Goal: Task Accomplishment & Management: Manage account settings

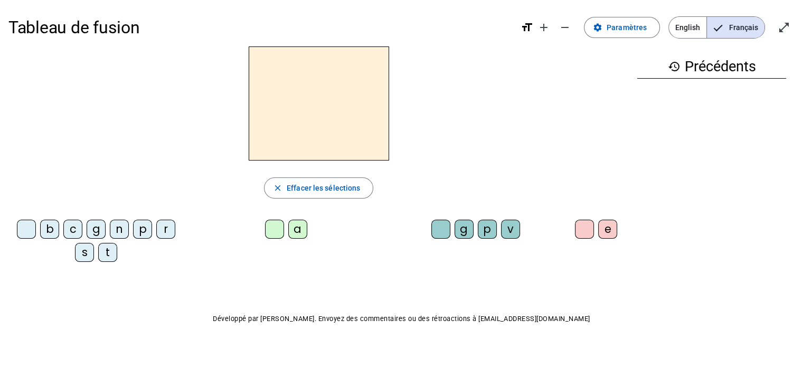
click at [638, 26] on span "Paramètres" at bounding box center [626, 27] width 40 height 13
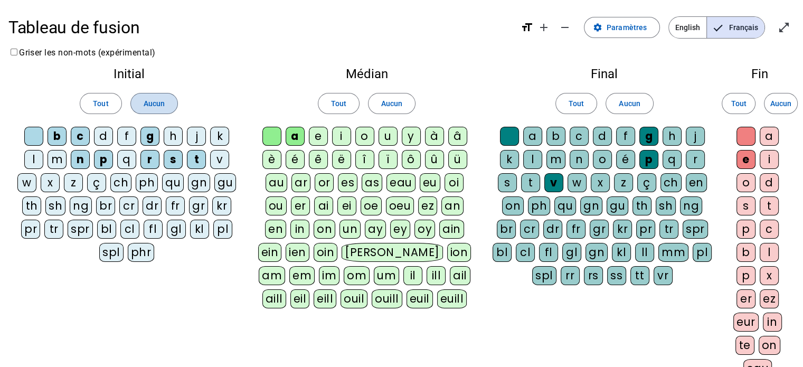
click at [138, 102] on span at bounding box center [154, 103] width 46 height 25
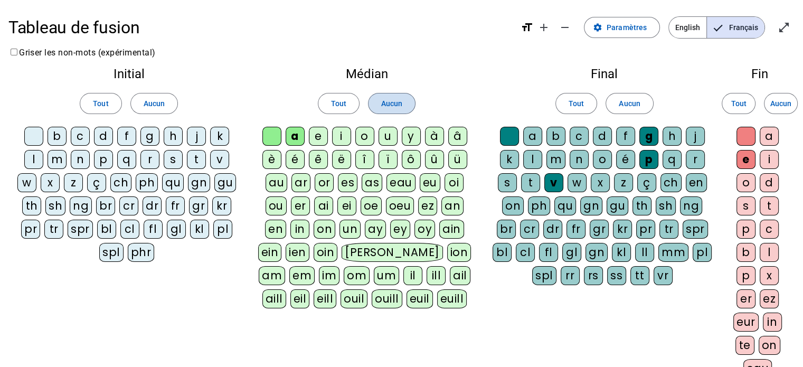
click at [403, 105] on span at bounding box center [391, 103] width 46 height 25
drag, startPoint x: 634, startPoint y: 117, endPoint x: 630, endPoint y: 107, distance: 11.4
click at [630, 107] on div "Tout Aucun" at bounding box center [604, 104] width 224 height 30
click at [630, 107] on span "Aucun" at bounding box center [629, 103] width 21 height 13
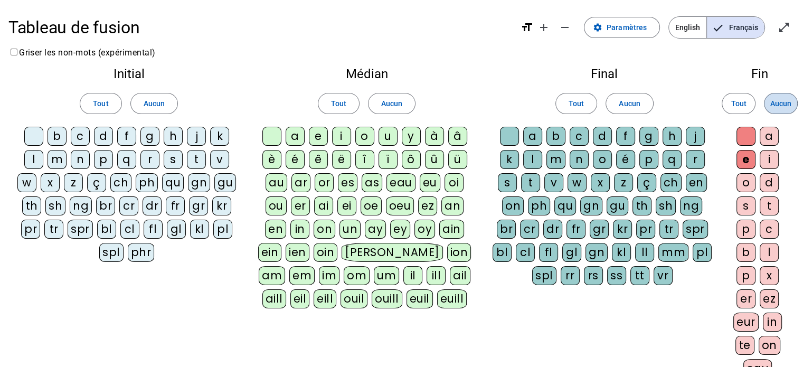
click at [775, 94] on span at bounding box center [780, 103] width 33 height 25
click at [32, 135] on div at bounding box center [33, 136] width 19 height 19
click at [267, 136] on div at bounding box center [271, 136] width 19 height 19
click at [507, 130] on div at bounding box center [509, 136] width 19 height 19
click at [60, 159] on div "m" at bounding box center [57, 159] width 19 height 19
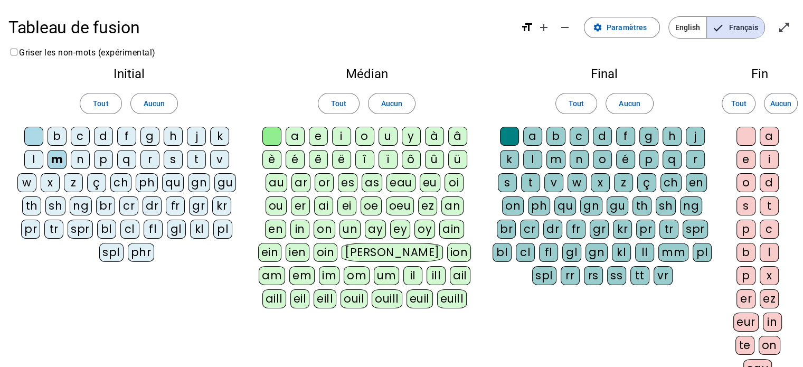
click at [367, 137] on div "o" at bounding box center [364, 136] width 19 height 19
click at [526, 181] on div "t" at bounding box center [530, 182] width 19 height 19
click at [108, 158] on div "p" at bounding box center [103, 159] width 19 height 19
click at [31, 157] on div "l" at bounding box center [33, 159] width 19 height 19
click at [152, 155] on div "r" at bounding box center [149, 159] width 19 height 19
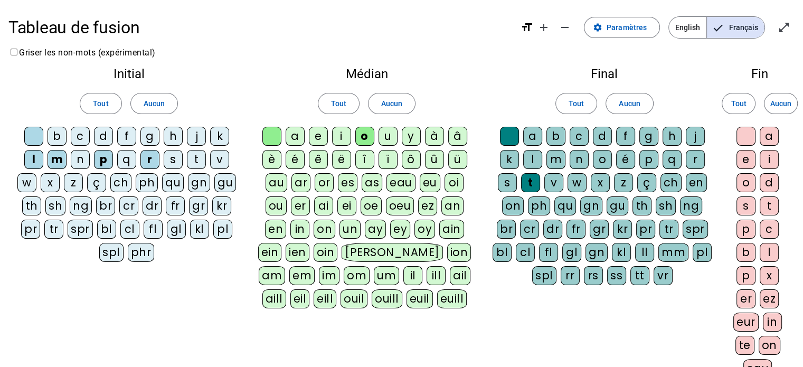
click at [298, 135] on div "a" at bounding box center [295, 136] width 19 height 19
click at [339, 134] on div "i" at bounding box center [341, 136] width 19 height 19
click at [221, 158] on div "v" at bounding box center [219, 159] width 19 height 19
click at [105, 133] on div "d" at bounding box center [103, 136] width 19 height 19
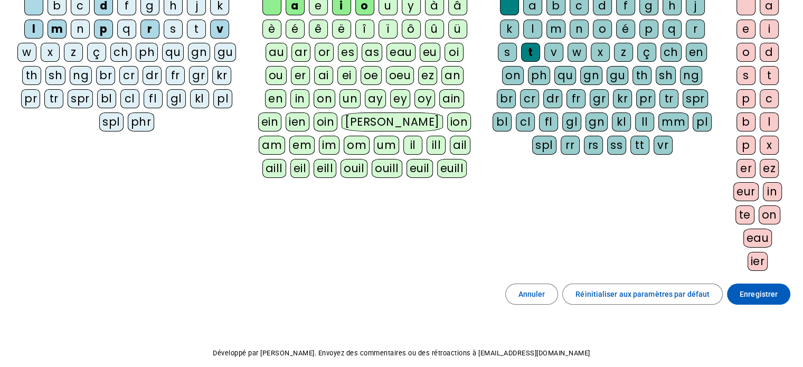
scroll to position [131, 0]
click at [761, 292] on span "Enregistrer" at bounding box center [758, 293] width 38 height 13
